Goal: Navigation & Orientation: Find specific page/section

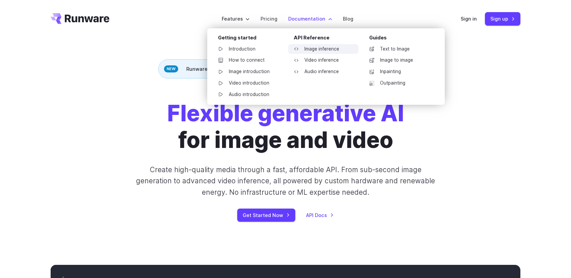
click at [321, 49] on link "Image inference" at bounding box center [323, 49] width 70 height 10
